Goal: Task Accomplishment & Management: Complete application form

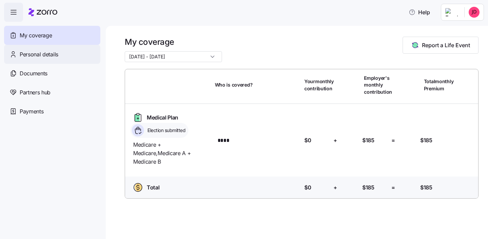
click at [37, 53] on span "Personal details" at bounding box center [39, 54] width 39 height 8
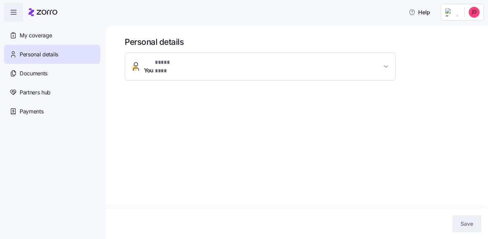
click at [188, 63] on span "You * **** *** *" at bounding box center [263, 66] width 238 height 16
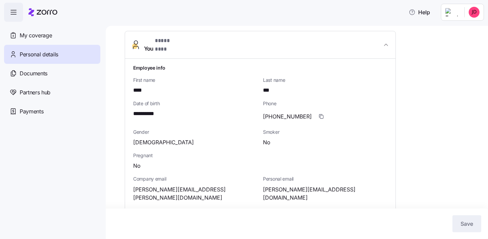
scroll to position [21, 0]
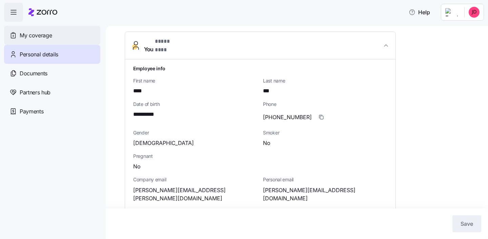
click at [54, 38] on div "My coverage" at bounding box center [52, 35] width 96 height 19
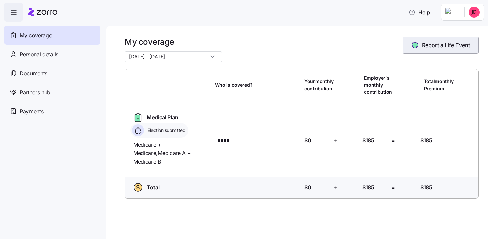
click at [452, 46] on span "Report a Life Event" at bounding box center [446, 45] width 48 height 8
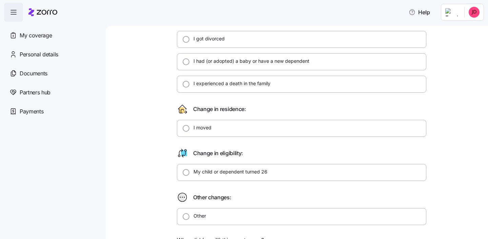
scroll to position [90, 0]
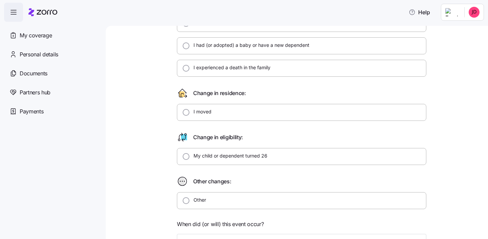
click at [198, 197] on label "Other" at bounding box center [198, 199] width 17 height 7
click at [190, 197] on input "Other" at bounding box center [186, 200] width 7 height 7
radio input "true"
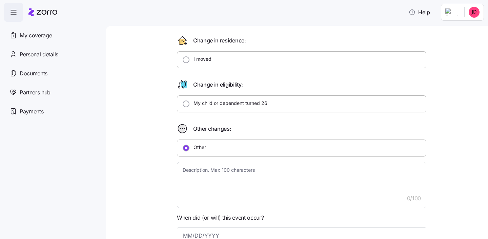
scroll to position [231, 0]
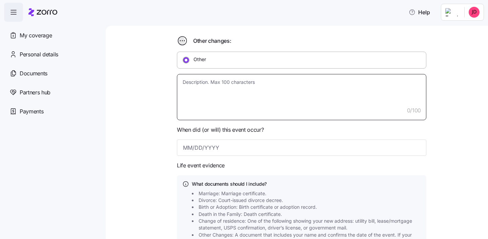
click at [202, 108] on textarea at bounding box center [302, 97] width 250 height 46
type textarea "x"
type textarea "E"
type textarea "x"
type textarea "El"
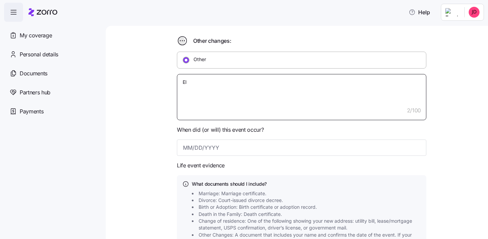
type textarea "x"
type textarea "Eli"
type textarea "x"
type textarea "Elig"
type textarea "x"
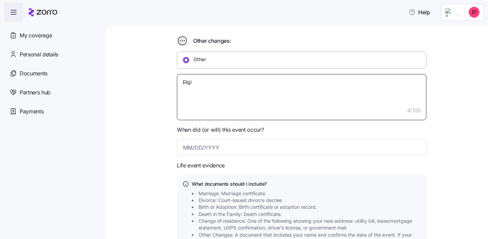
type textarea "Eligib"
type textarea "x"
type textarea "Eligibl"
type textarea "x"
type textarea "Eligible"
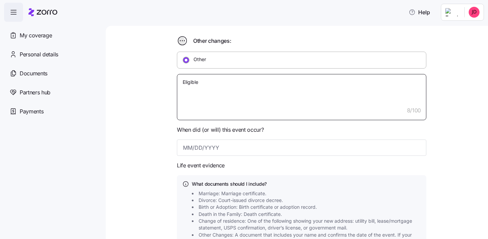
type textarea "x"
type textarea "Eligible"
type textarea "x"
type textarea "Eligible f"
type textarea "x"
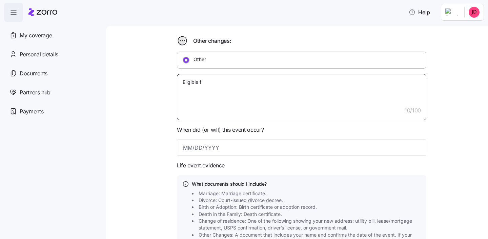
type textarea "Eligible fo"
type textarea "x"
type textarea "Eligible for"
type textarea "x"
type textarea "Eligible for"
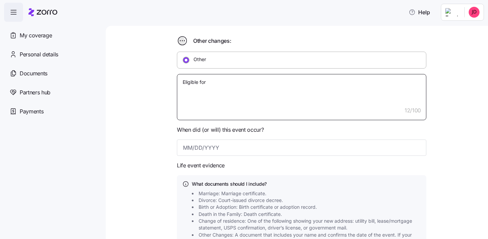
type textarea "x"
type textarea "Eligible for m"
type textarea "x"
type textarea "Eligible for me"
type textarea "x"
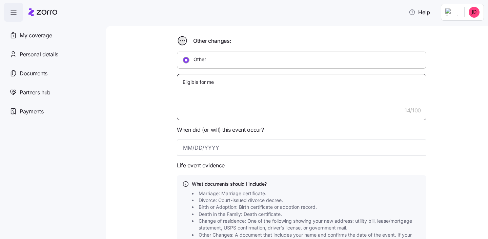
type textarea "Eligible for med"
type textarea "x"
type textarea "Eligible for medi"
type textarea "x"
type textarea "Eligible for medic"
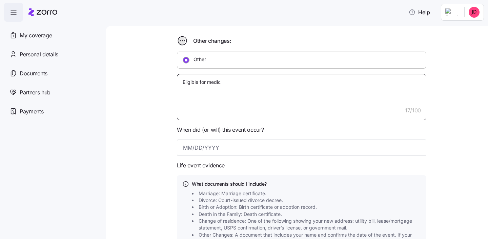
type textarea "x"
type textarea "Eligible for medica"
type textarea "x"
type textarea "Eligible for medicar"
type textarea "x"
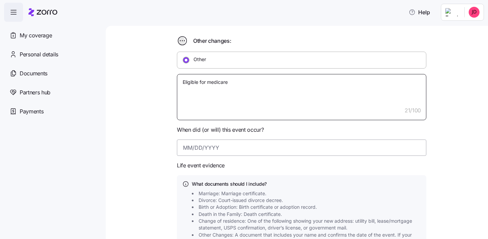
type textarea "Eligible for medicare"
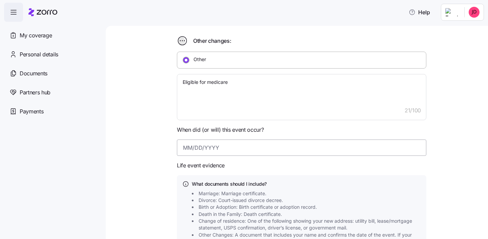
click at [191, 150] on input at bounding box center [302, 147] width 250 height 16
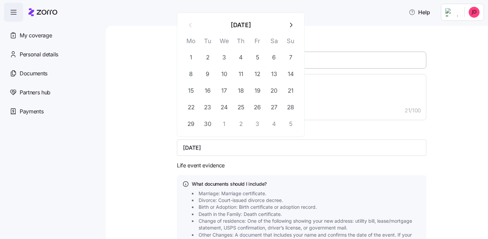
type input "01/15/1950"
click at [161, 164] on div "Qualifying Life Event Report Form What type of life change did you experience? …" at bounding box center [302, 77] width 354 height 542
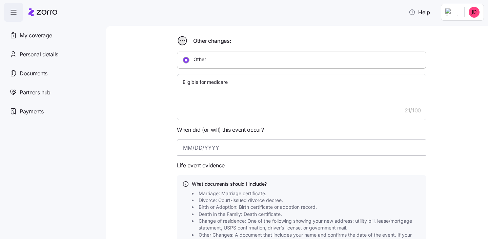
click at [205, 146] on input at bounding box center [302, 147] width 250 height 16
type textarea "x"
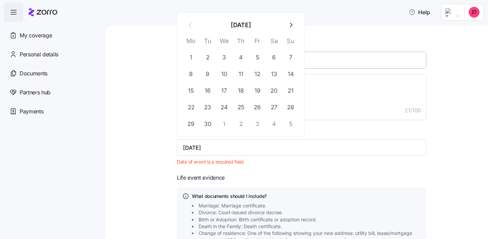
type input "01/15/1950"
click at [200, 147] on input at bounding box center [302, 147] width 250 height 16
click at [147, 161] on div "Qualifying Life Event Report Form What type of life change did you experience? …" at bounding box center [302, 83] width 354 height 554
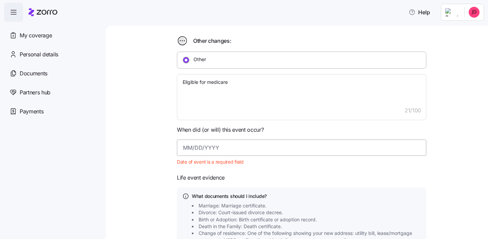
type textarea "x"
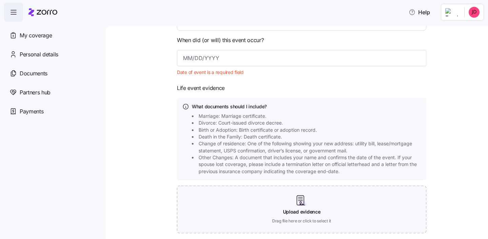
scroll to position [235, 0]
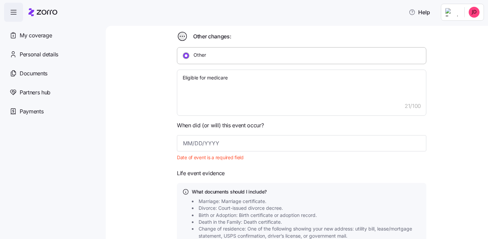
click at [200, 129] on span "When did (or will) this event occur?" at bounding box center [220, 125] width 87 height 8
click at [199, 136] on input at bounding box center [302, 143] width 250 height 16
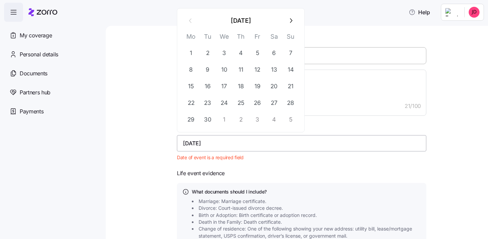
type input "1/15/1950"
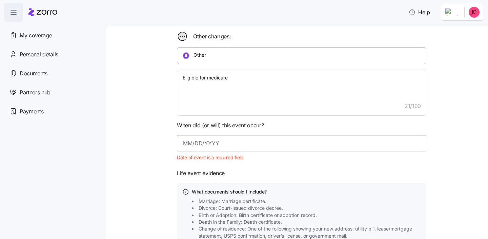
type textarea "x"
click at [223, 148] on input at bounding box center [302, 143] width 250 height 16
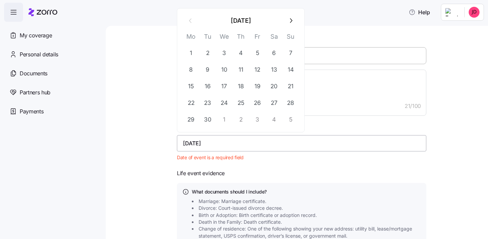
click at [226, 144] on input "01/05/1950" at bounding box center [302, 143] width 250 height 16
click at [292, 23] on icon "button" at bounding box center [290, 20] width 7 height 7
click at [194, 25] on button "button" at bounding box center [191, 21] width 16 height 16
type input "01/05/1950"
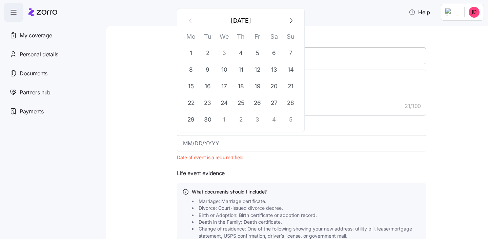
click at [121, 118] on div "Qualifying Life Event Report Form What type of life change did you experience? …" at bounding box center [297, 132] width 383 height 213
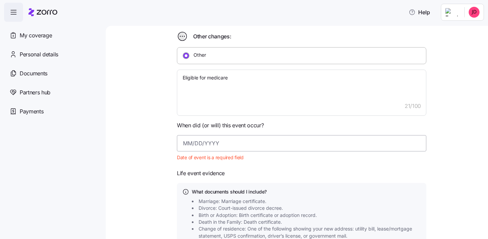
type textarea "x"
click at [244, 147] on input at bounding box center [302, 143] width 250 height 16
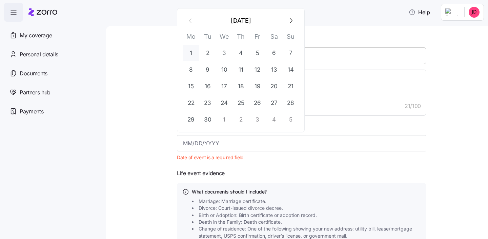
click at [193, 51] on button "1" at bounding box center [191, 53] width 16 height 16
type input "September 1, 2025"
type textarea "x"
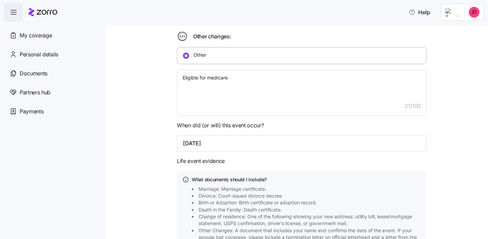
drag, startPoint x: 248, startPoint y: 141, endPoint x: 169, endPoint y: 141, distance: 79.0
click at [169, 141] on div "Qualifying Life Event Report Form What type of life change did you experience? …" at bounding box center [302, 73] width 354 height 542
click at [190, 23] on main "Qualifying Life Event Report Form What type of life change did you experience? …" at bounding box center [244, 117] width 488 height 235
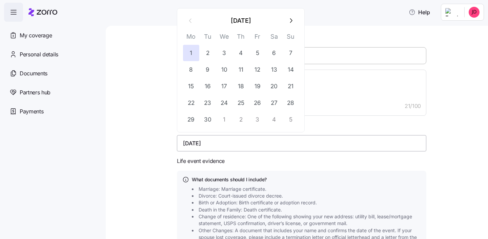
click at [237, 144] on input "September 1, 2025" at bounding box center [302, 143] width 250 height 16
type input "September 1, 2025"
click at [263, 149] on input "September 1, 2025" at bounding box center [302, 143] width 250 height 16
click at [194, 50] on button "1" at bounding box center [191, 53] width 16 height 16
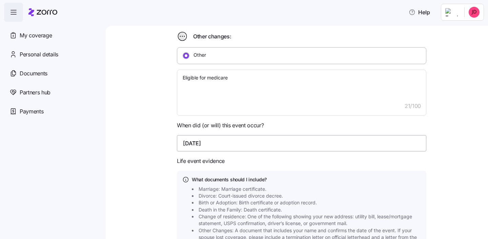
click at [238, 142] on input "September 1, 2025" at bounding box center [302, 143] width 250 height 16
click at [192, 20] on div "Help" at bounding box center [244, 12] width 480 height 19
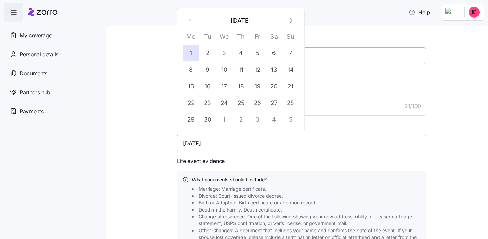
click at [247, 149] on input "September 1, 2025" at bounding box center [302, 143] width 250 height 16
click at [150, 129] on div "Qualifying Life Event Report Form What type of life change did you experience? …" at bounding box center [302, 73] width 354 height 542
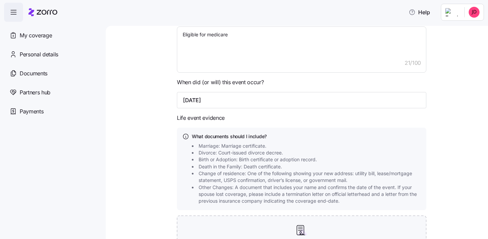
scroll to position [325, 0]
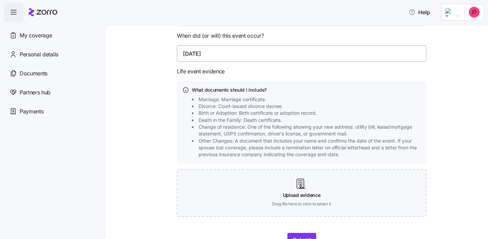
click at [237, 54] on input "September 1, 2025" at bounding box center [302, 53] width 250 height 16
click at [425, 226] on div at bounding box center [302, 224] width 250 height 16
